Goal: Check status: Check status

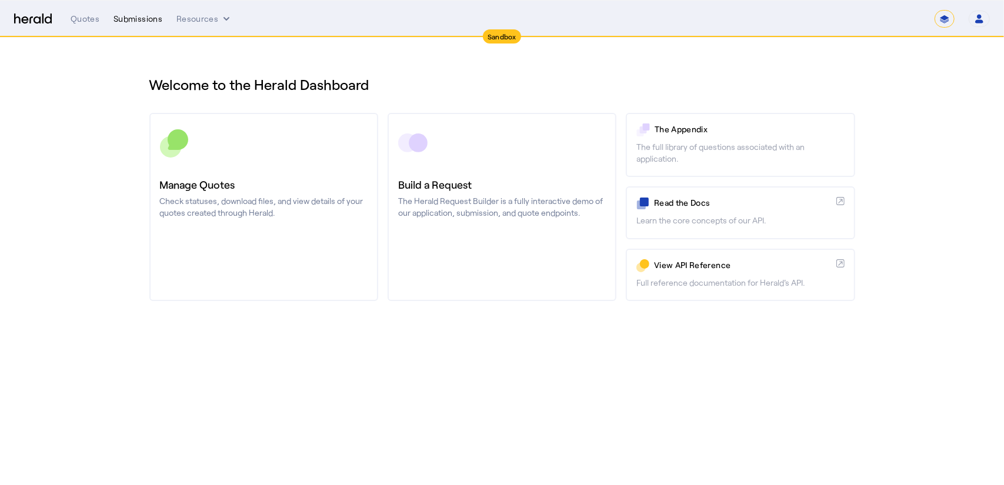
click at [135, 22] on div "Submissions" at bounding box center [138, 19] width 49 height 12
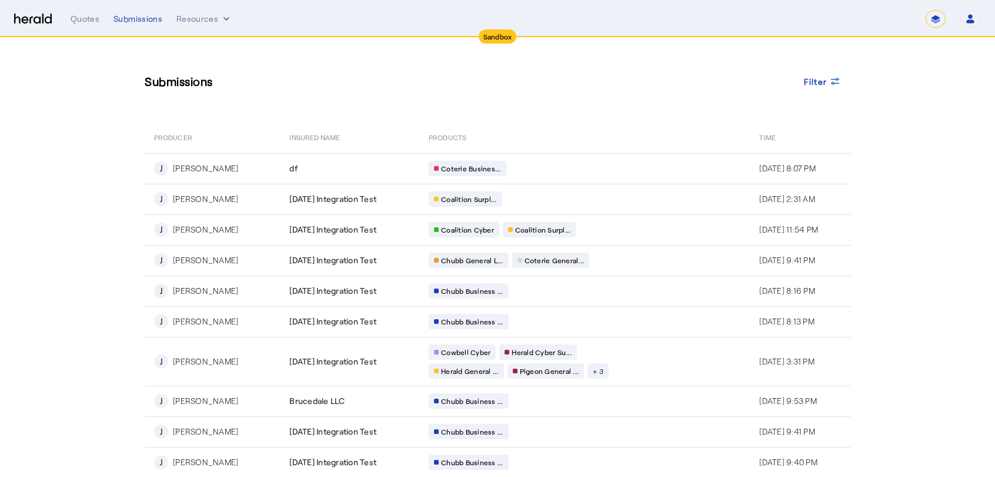
click at [212, 31] on nav "Sandbox Menu Quotes Submissions Resources ******* Open user menu Dave Bixler He…" at bounding box center [497, 19] width 995 height 36
click at [207, 21] on button "Resources" at bounding box center [205, 19] width 56 height 12
click at [118, 146] on div at bounding box center [497, 238] width 995 height 477
click at [41, 16] on img at bounding box center [33, 19] width 38 height 11
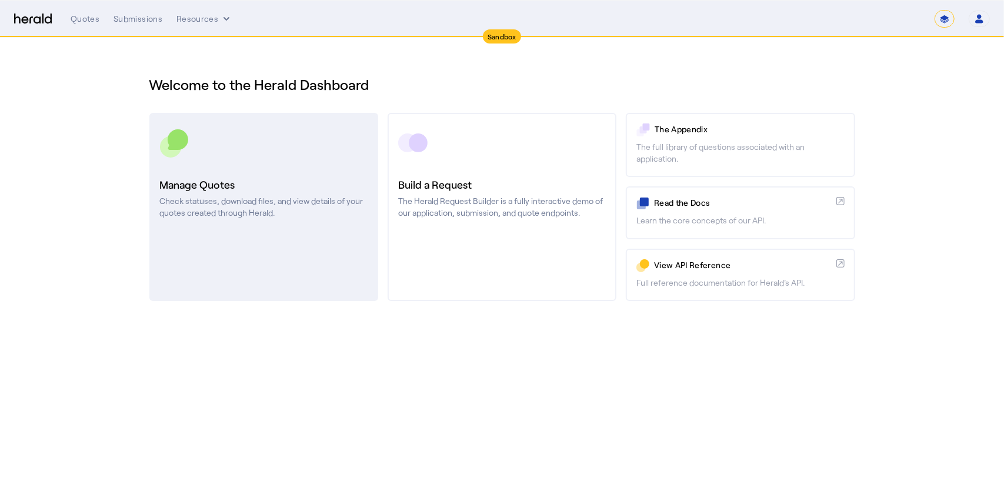
click at [333, 230] on link "Manage Quotes Check statuses, download files, and view details of your quotes c…" at bounding box center [263, 207] width 229 height 188
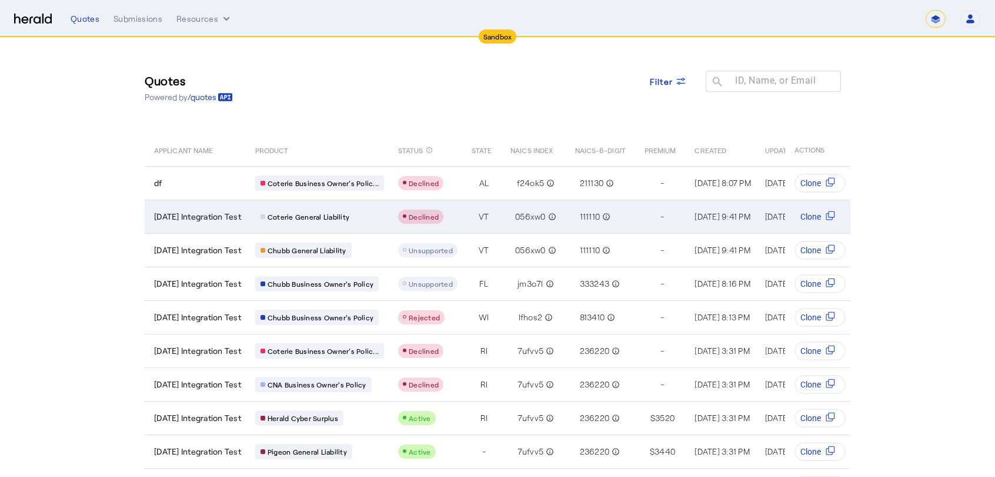
click at [237, 217] on span "[DATE] Integration Test" at bounding box center [197, 217] width 87 height 12
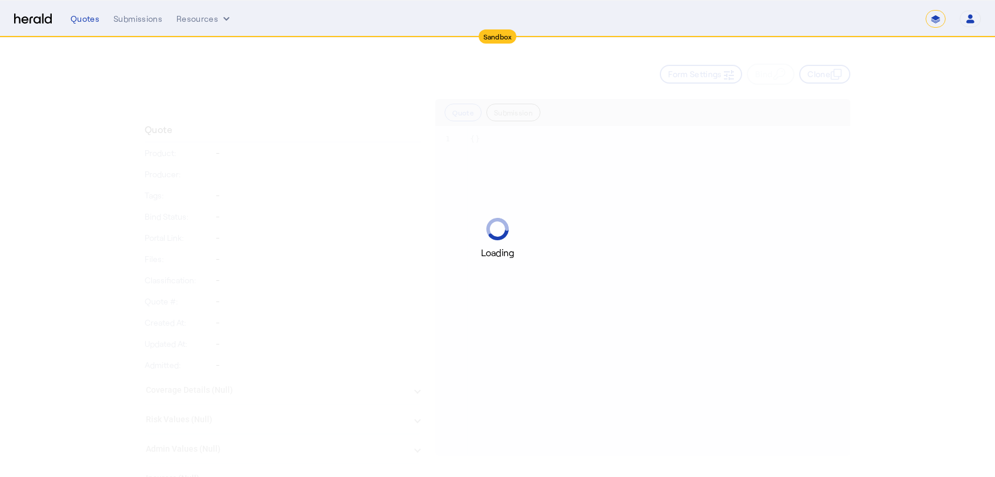
click at [41, 14] on img at bounding box center [33, 19] width 38 height 11
